Goal: Task Accomplishment & Management: Manage account settings

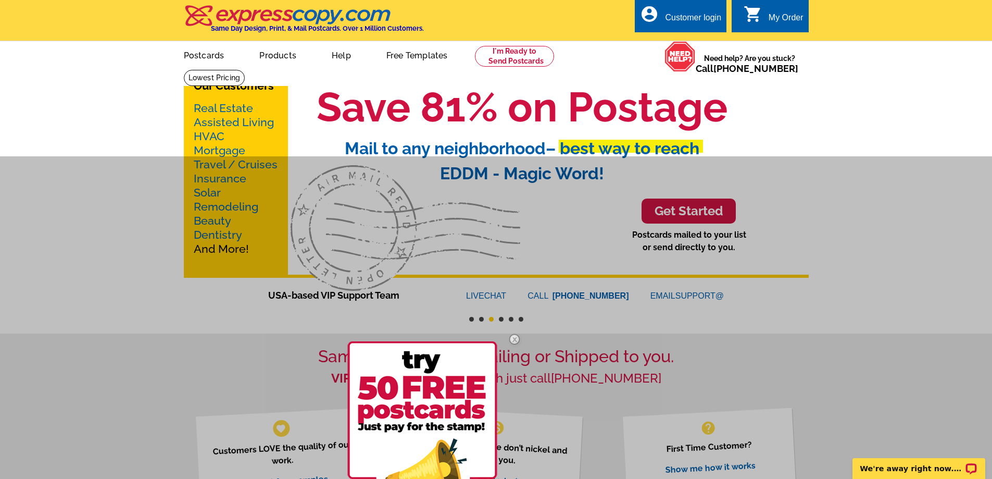
click at [691, 212] on div at bounding box center [496, 395] width 992 height 479
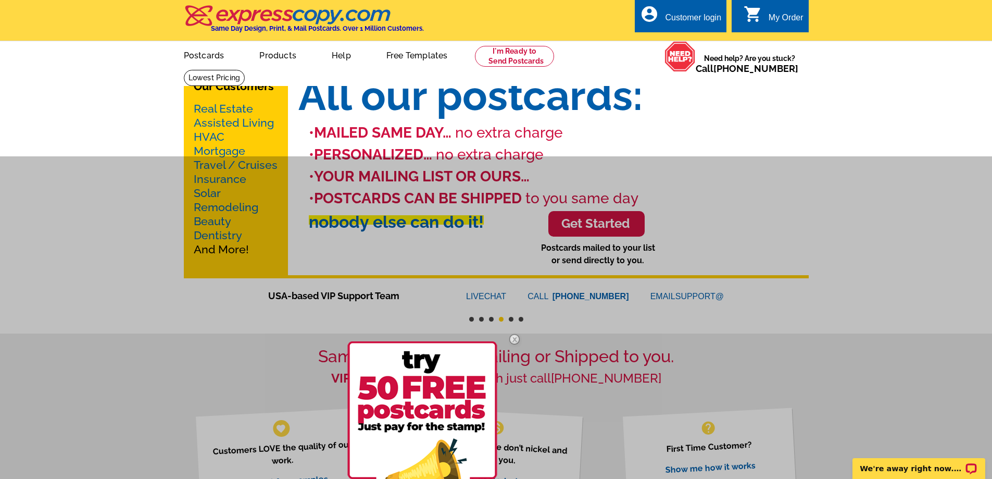
click at [516, 341] on img at bounding box center [515, 339] width 30 height 30
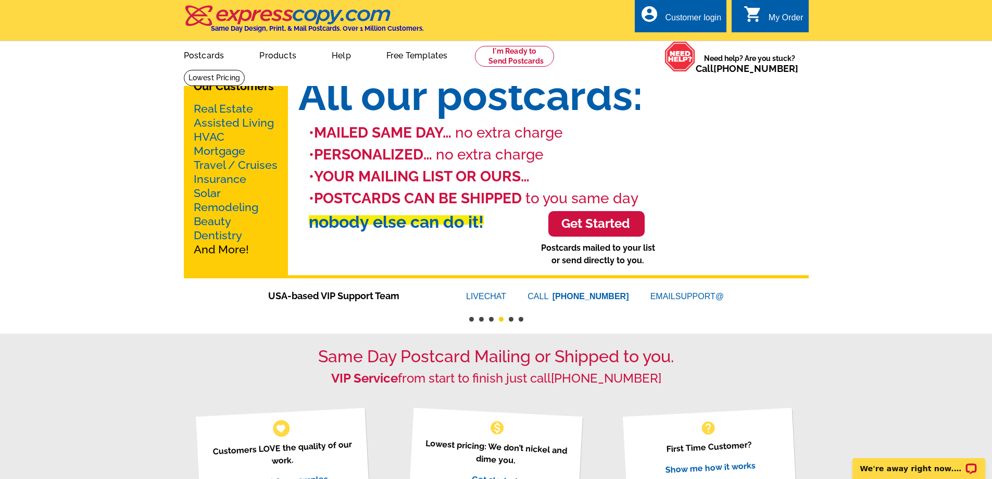
click at [696, 20] on div "Customer login" at bounding box center [693, 20] width 56 height 15
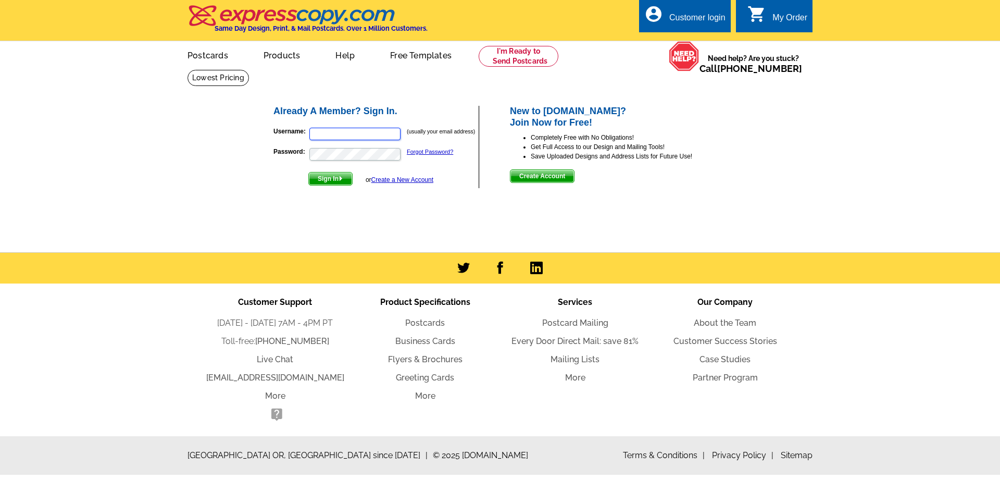
type input "bill@wbrownfield.com"
click at [336, 181] on span "Sign In" at bounding box center [330, 178] width 43 height 13
